Goal: Task Accomplishment & Management: Use online tool/utility

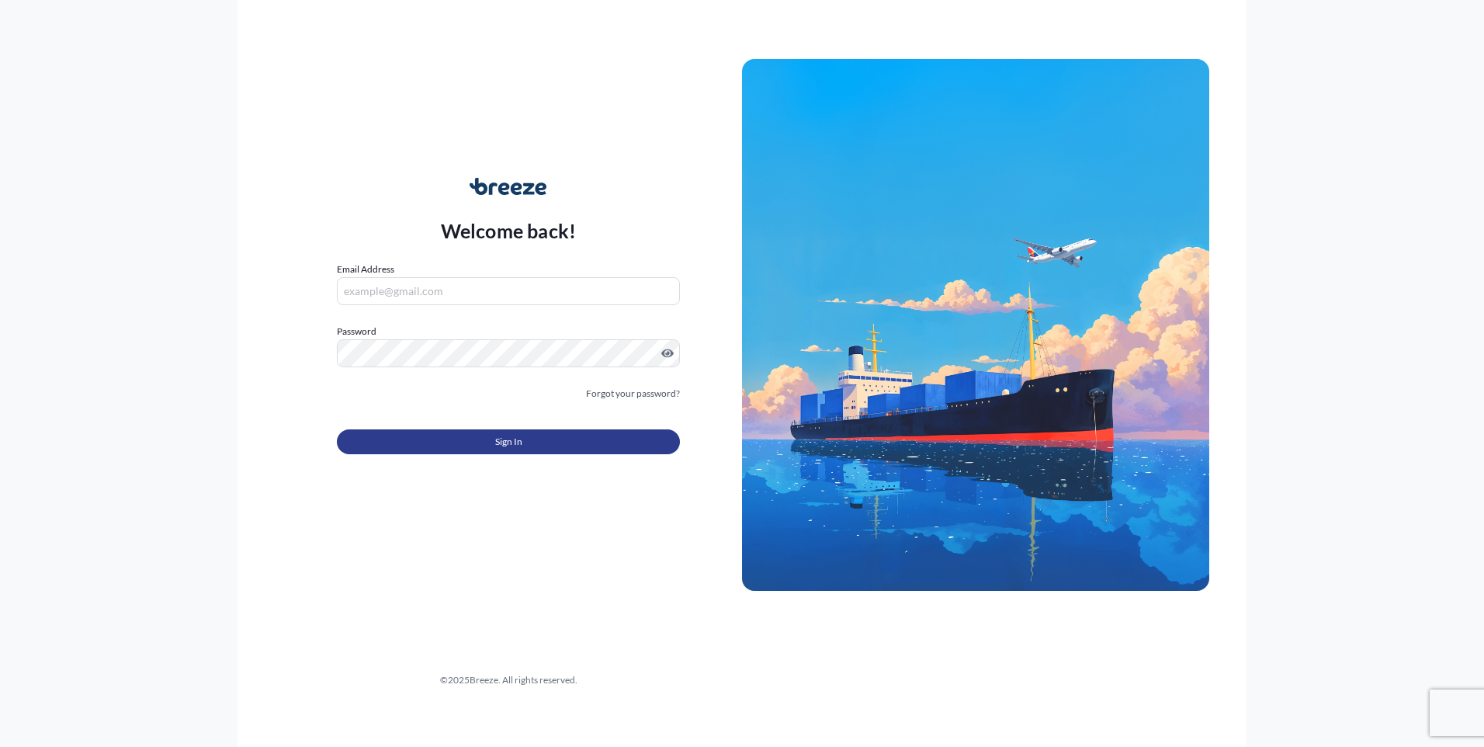
type input "[EMAIL_ADDRESS][DOMAIN_NAME]"
click at [427, 443] on button "Sign In" at bounding box center [508, 441] width 343 height 25
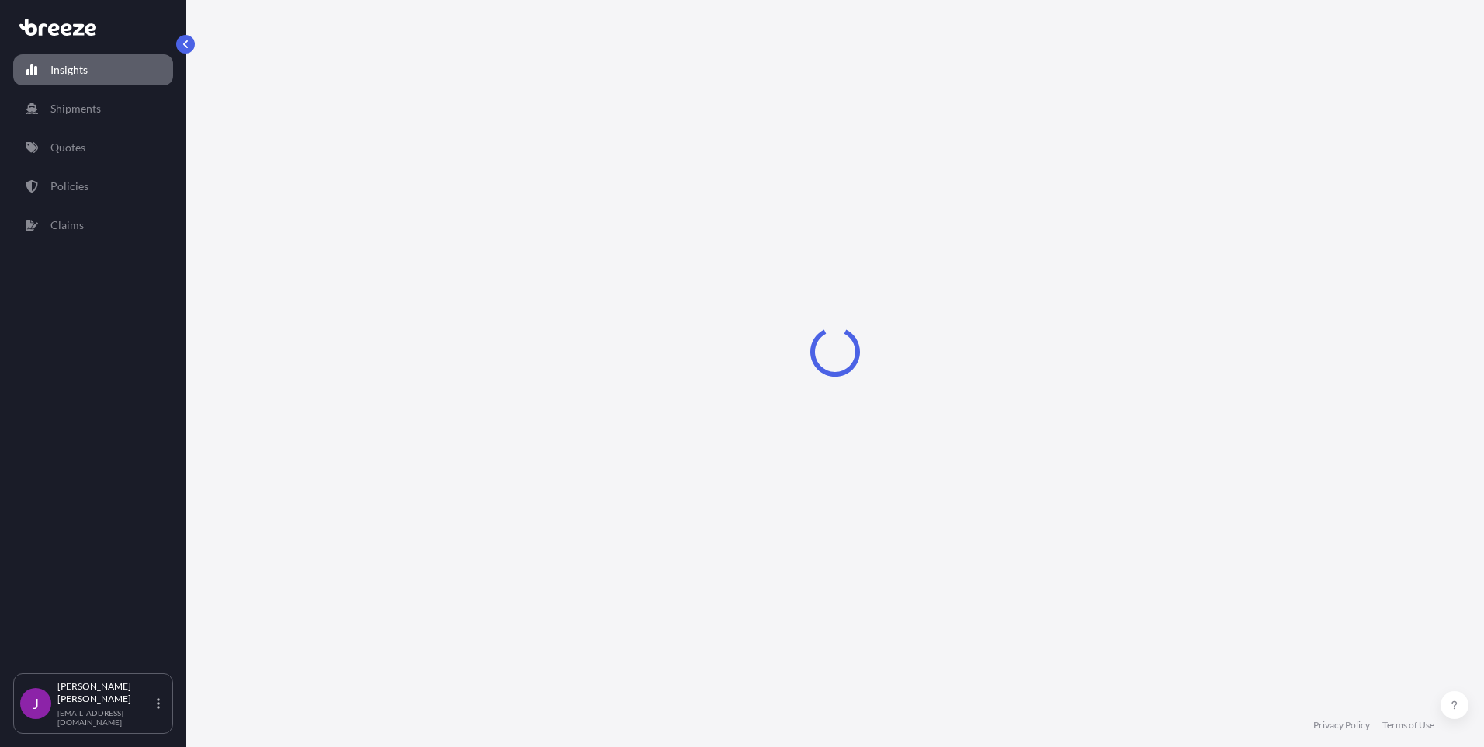
select select "2025"
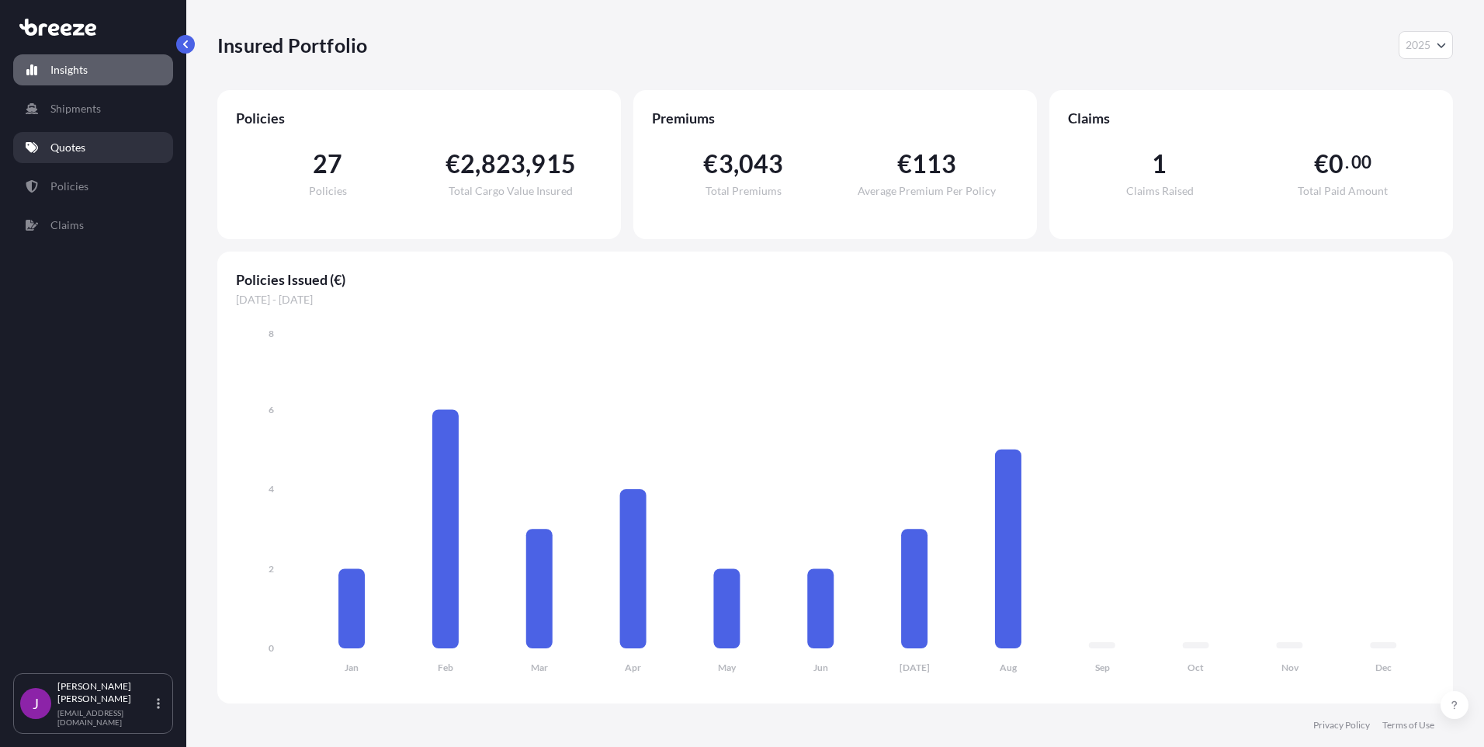
click at [110, 147] on link "Quotes" at bounding box center [93, 147] width 160 height 31
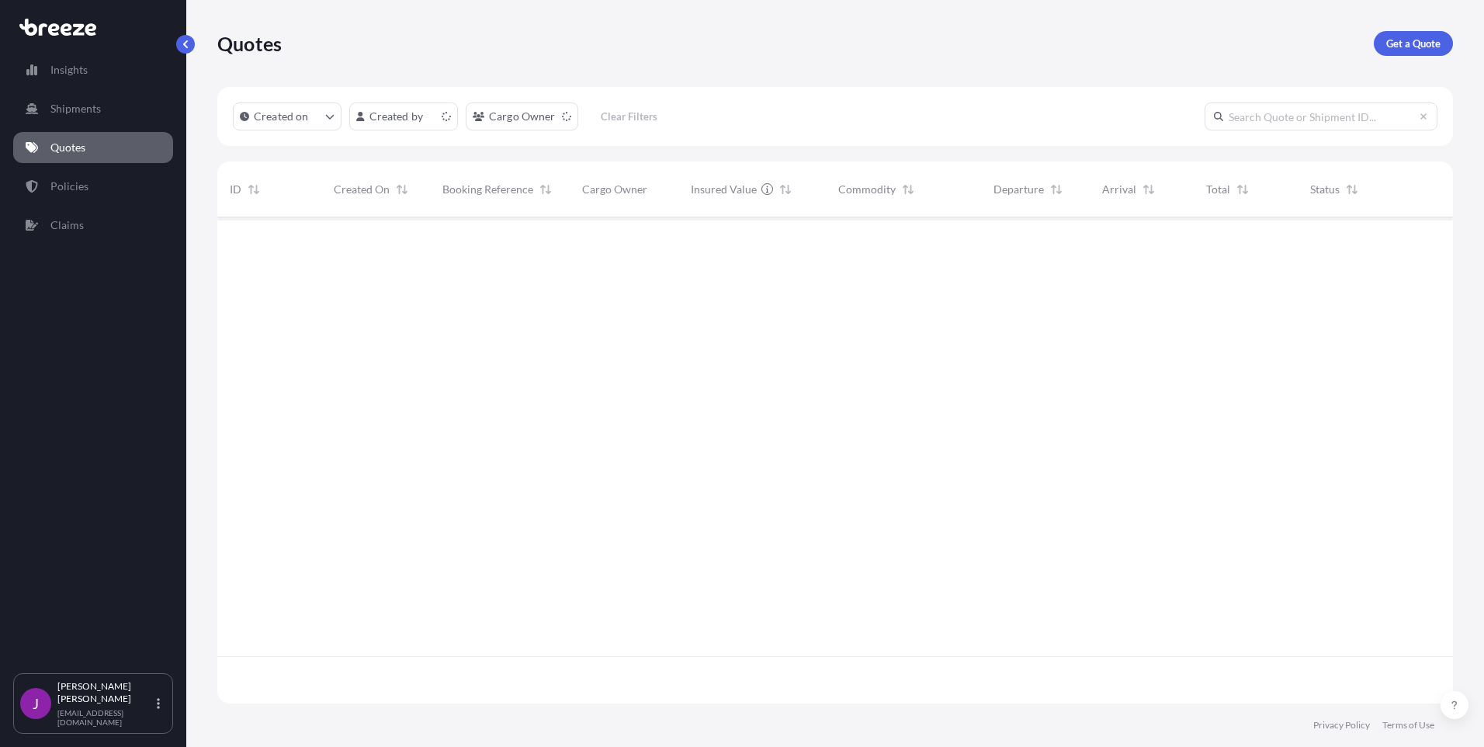
scroll to position [483, 1224]
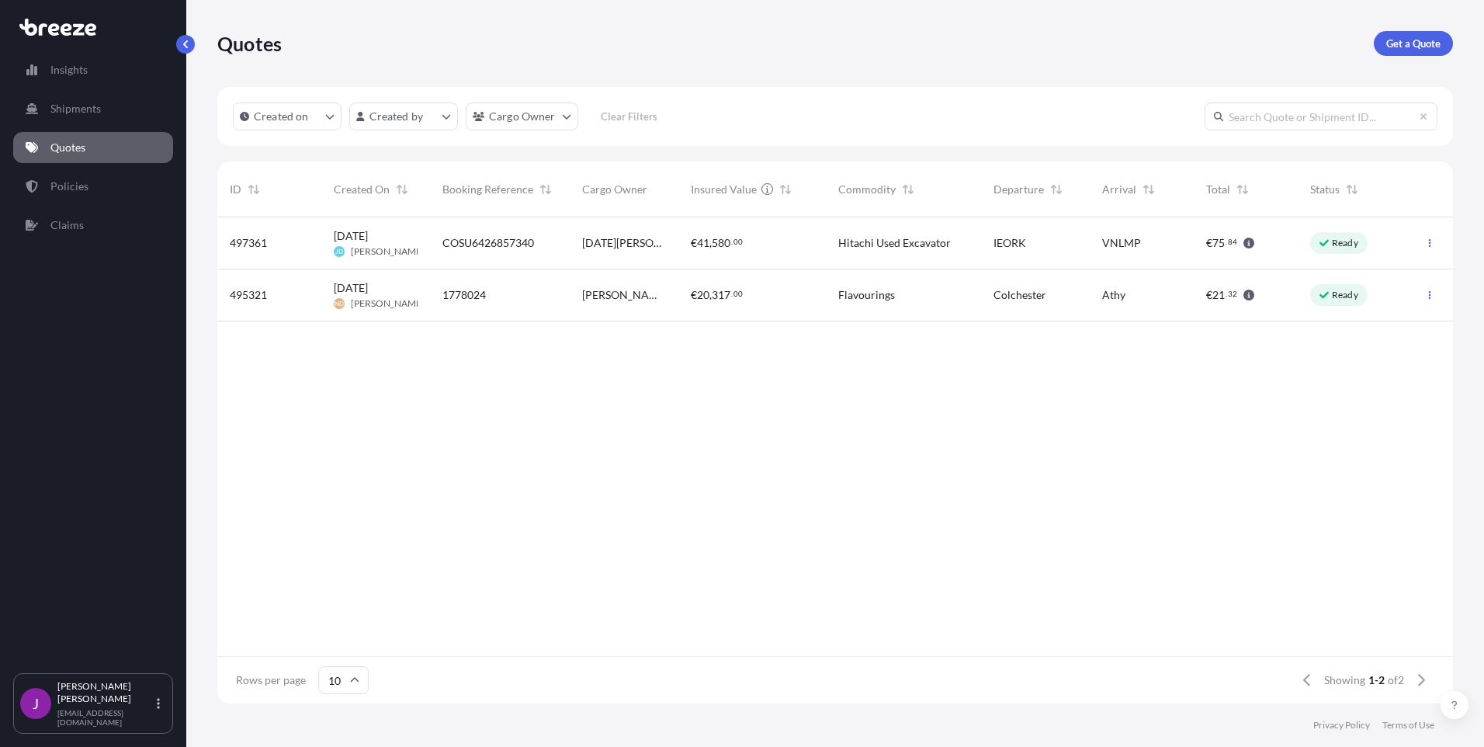
click at [668, 251] on div "[DATE][PERSON_NAME] Plant Ltd" at bounding box center [624, 243] width 109 height 52
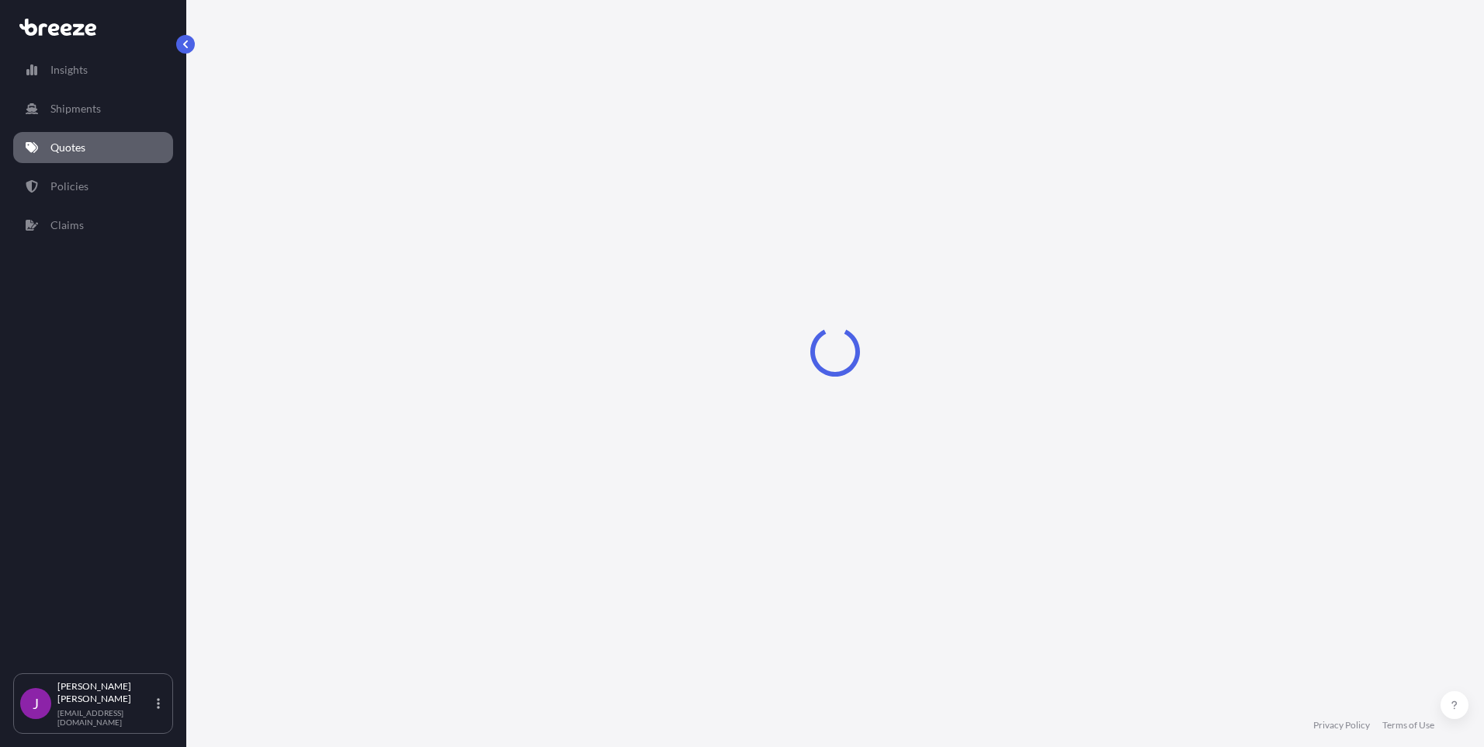
select select "Sea"
select select "2"
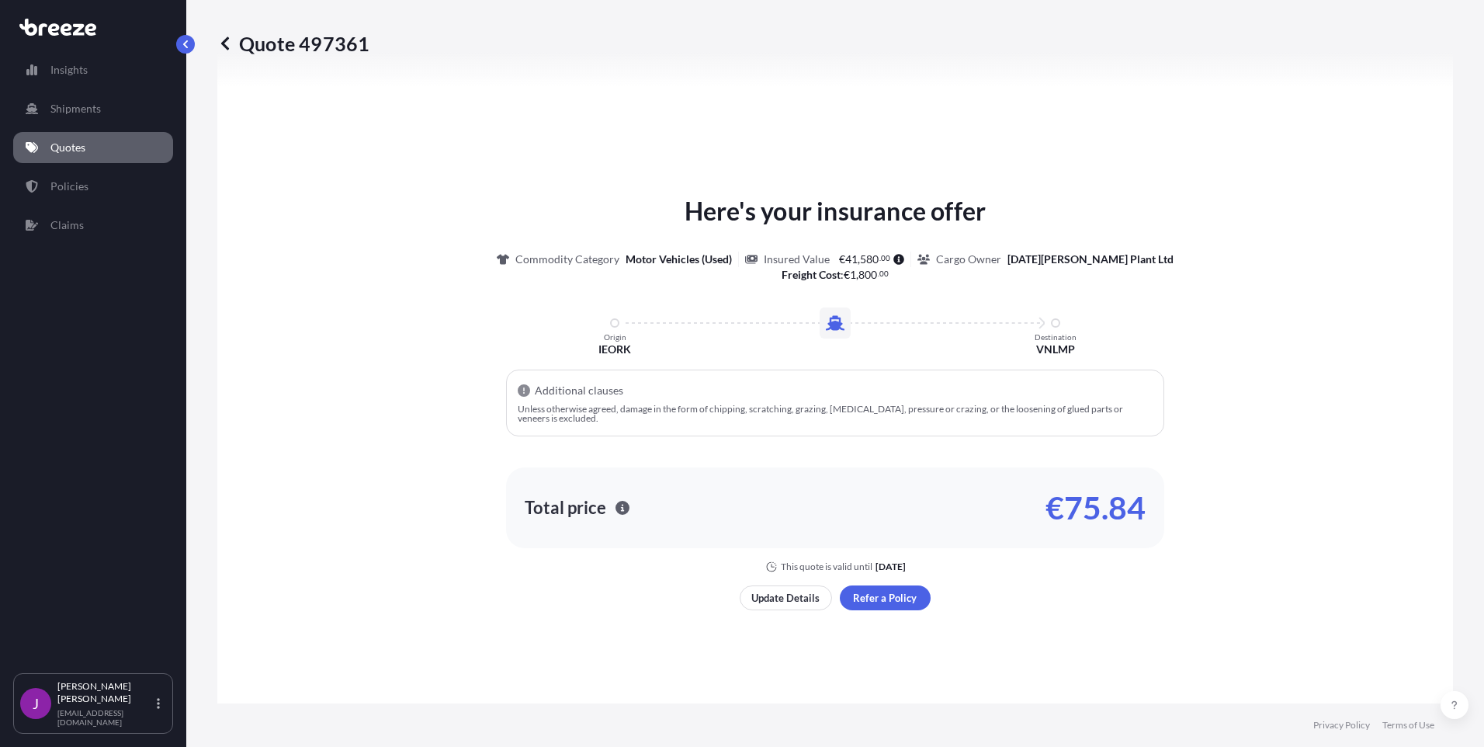
scroll to position [700, 0]
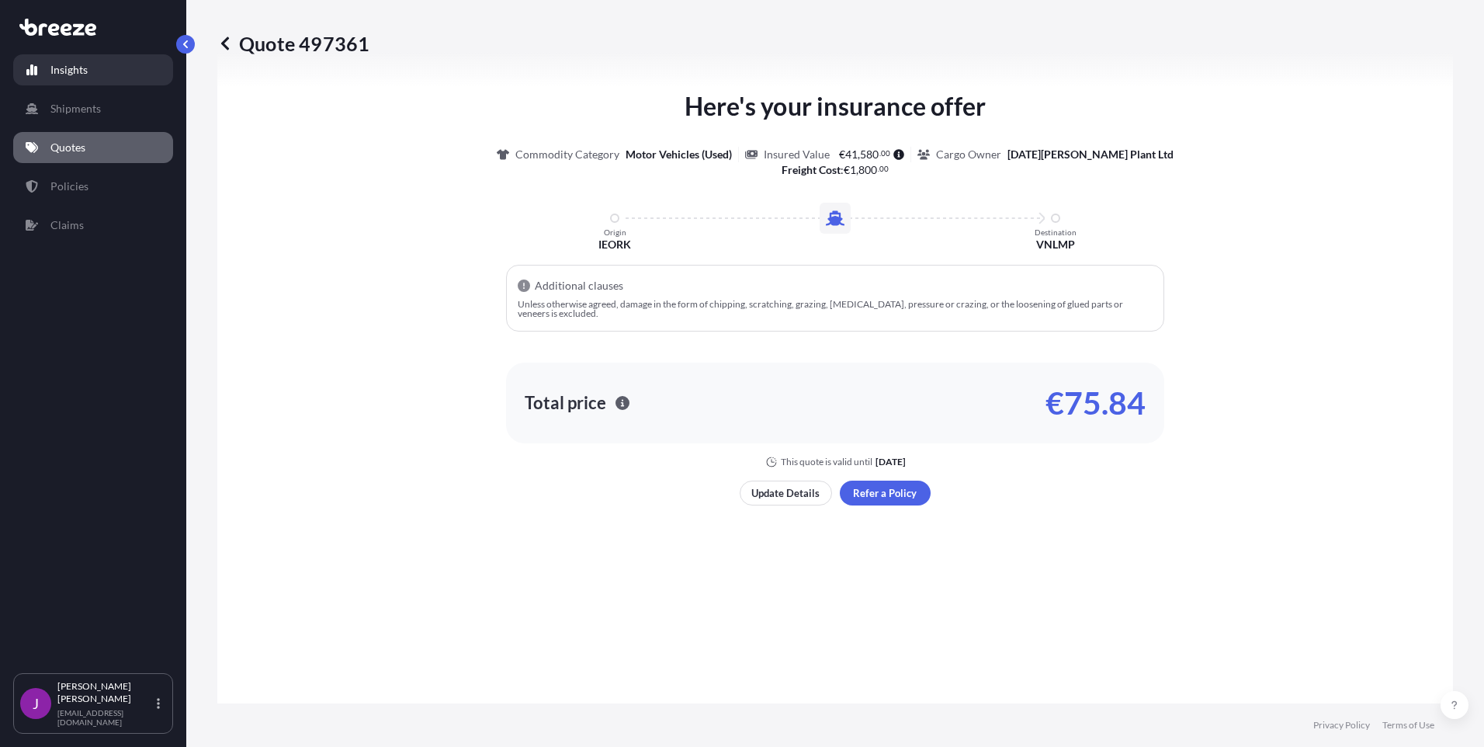
click at [95, 60] on link "Insights" at bounding box center [93, 69] width 160 height 31
select select "2025"
